Goal: Find specific page/section: Find specific page/section

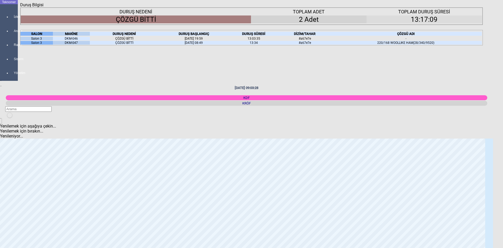
click at [478, 7] on div "Kapat" at bounding box center [251, 7] width 463 height 0
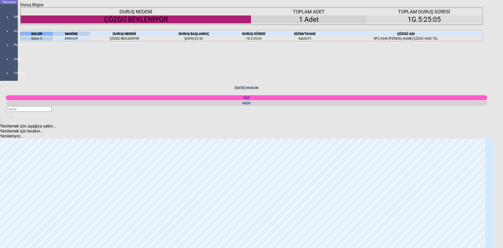
click at [20, 7] on icon "Kapat" at bounding box center [20, 7] width 0 height 0
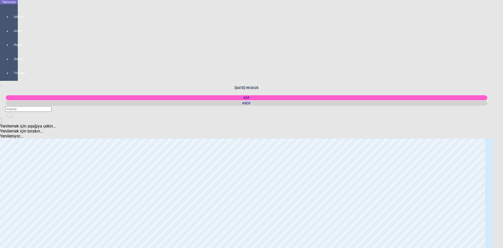
click at [9, 118] on icon "newfolder" at bounding box center [9, 118] width 0 height 0
click at [429, 101] on div "KRÖF" at bounding box center [247, 103] width 482 height 5
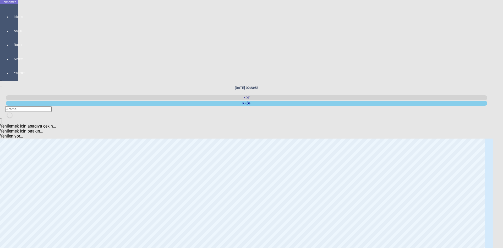
scroll to position [52, 0]
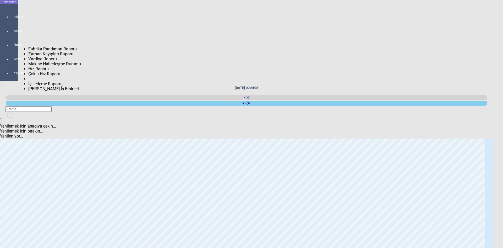
click at [10, 50] on div at bounding box center [13, 50] width 7 height 0
click at [38, 47] on span "Fabrika Randıman Raporu" at bounding box center [52, 48] width 48 height 5
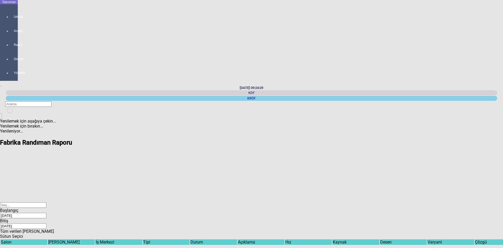
scroll to position [0, 134]
drag, startPoint x: 214, startPoint y: 181, endPoint x: 288, endPoint y: 181, distance: 74.2
click at [288, 181] on body "Teknomer İzleme Analiz Rapor Sistem Yönetim [DATE] 09:24:29 KDF [GEOGRAPHIC_DAT…" at bounding box center [251, 124] width 503 height 248
click at [390, 56] on span "Select All" at bounding box center [390, 56] width 0 height 0
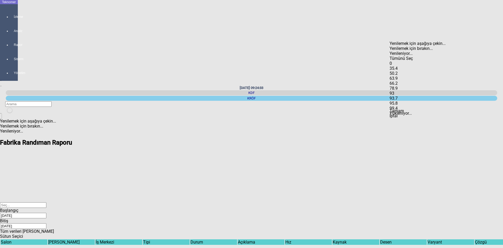
drag, startPoint x: 397, startPoint y: 55, endPoint x: 408, endPoint y: 61, distance: 12.3
click at [390, 61] on span "Check State" at bounding box center [390, 61] width 0 height 0
click at [404, 113] on span "Tamam" at bounding box center [397, 110] width 14 height 5
type input "0"
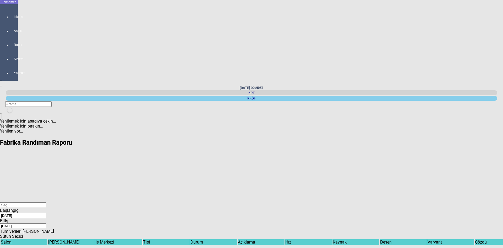
drag, startPoint x: 277, startPoint y: 180, endPoint x: 302, endPoint y: 176, distance: 25.5
click at [302, 176] on body "Teknomer İzleme Analiz Rapor Sistem Yönetim [DATE] 09:25:57 KDF [GEOGRAPHIC_DAT…" at bounding box center [251, 124] width 503 height 248
